Goal: Find specific page/section: Find specific page/section

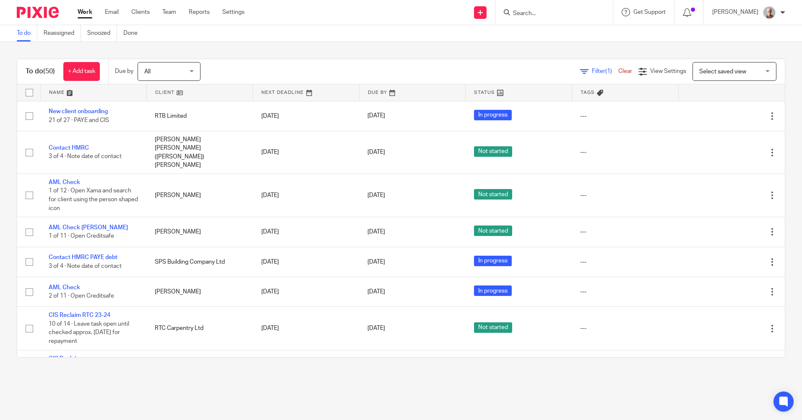
click at [533, 13] on div at bounding box center [553, 12] width 98 height 10
click at [536, 13] on input "Search" at bounding box center [549, 14] width 75 height 8
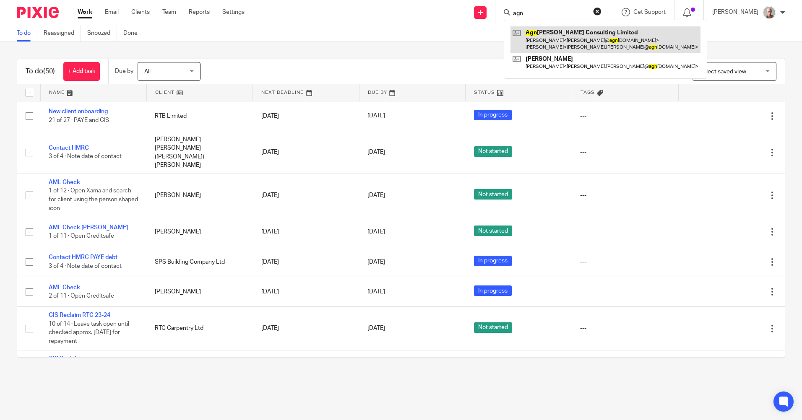
type input "agn"
click at [607, 45] on link at bounding box center [605, 39] width 190 height 26
